Goal: Navigation & Orientation: Understand site structure

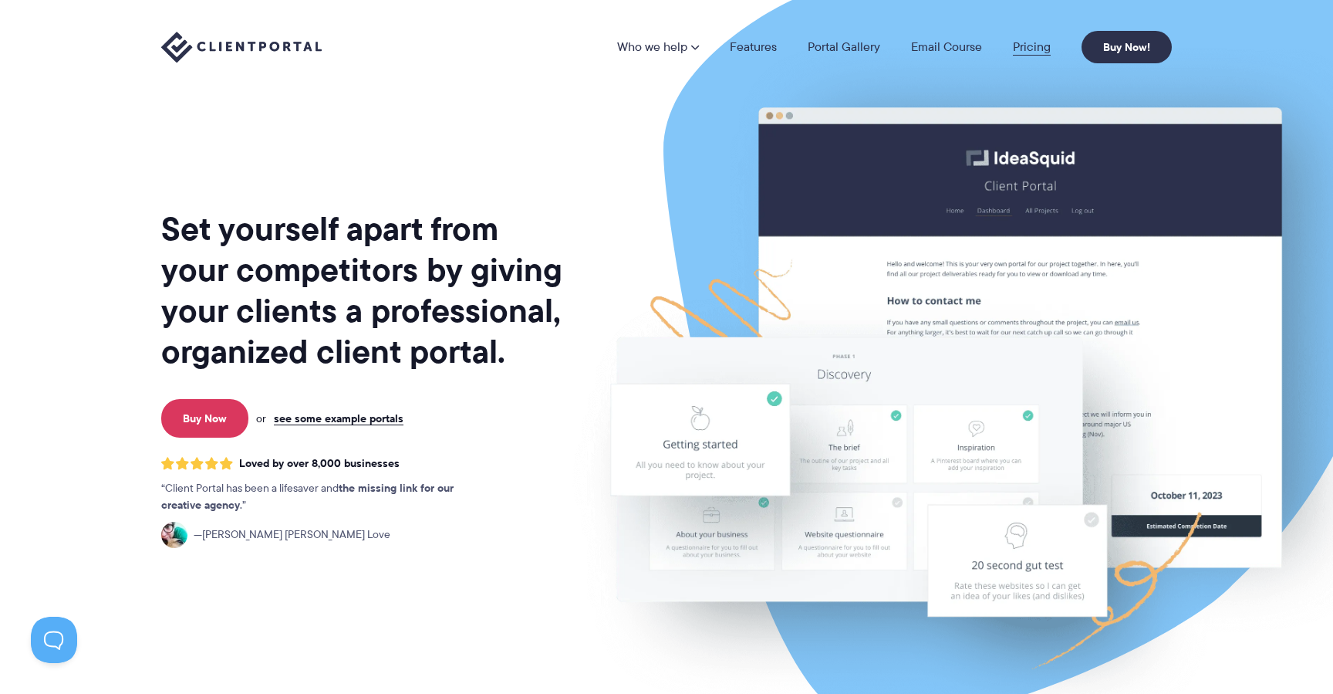
click at [1038, 49] on link "Pricing" at bounding box center [1032, 47] width 38 height 12
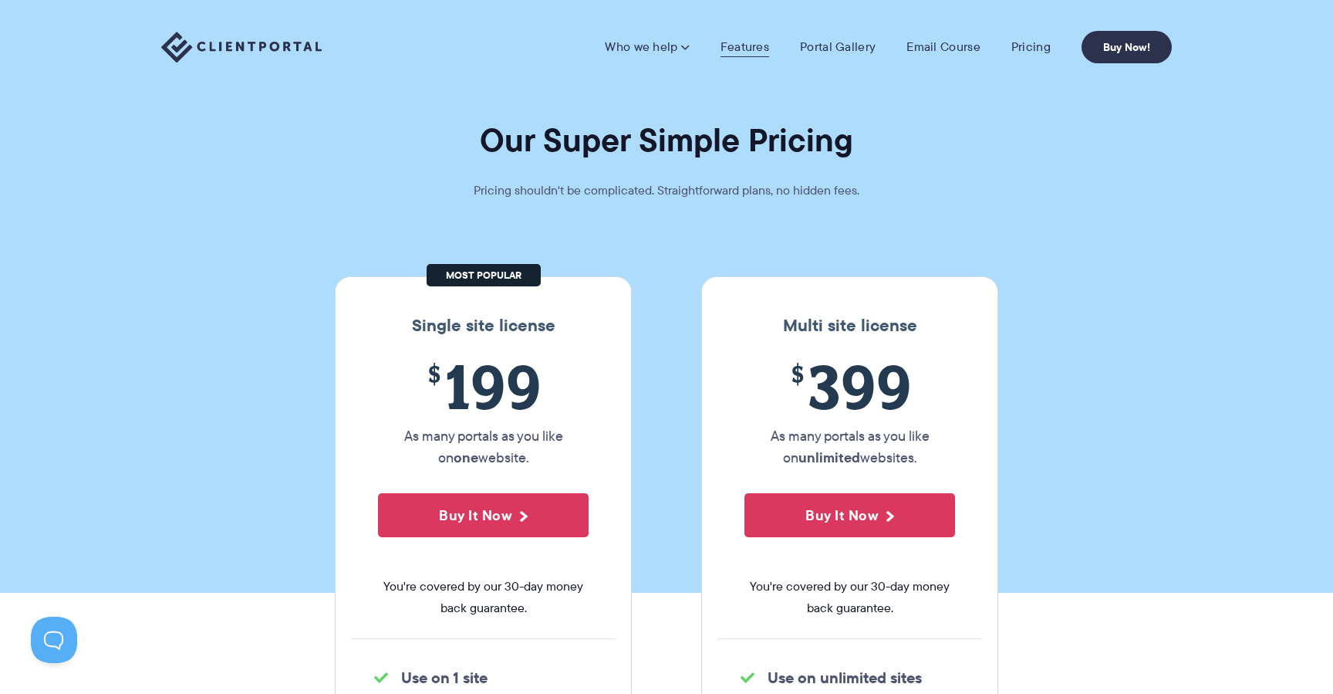
click at [737, 47] on link "Features" at bounding box center [745, 46] width 49 height 15
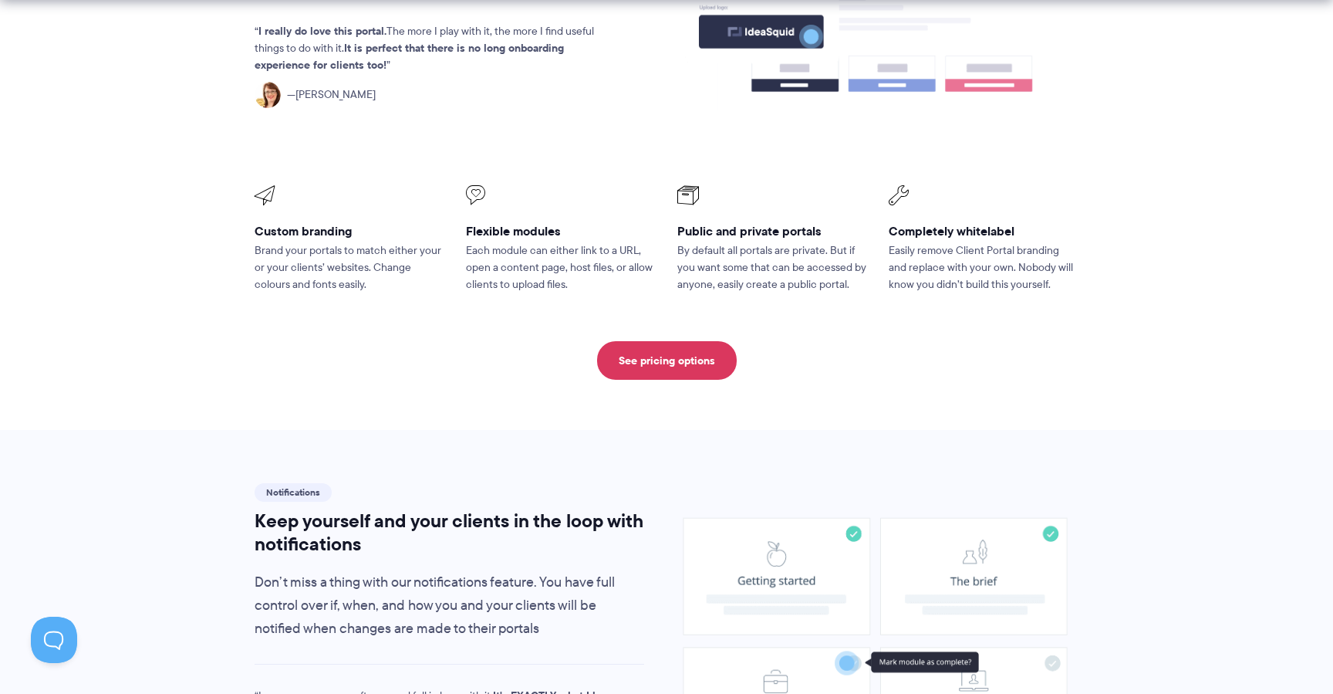
scroll to position [768, 0]
